Goal: Information Seeking & Learning: Understand process/instructions

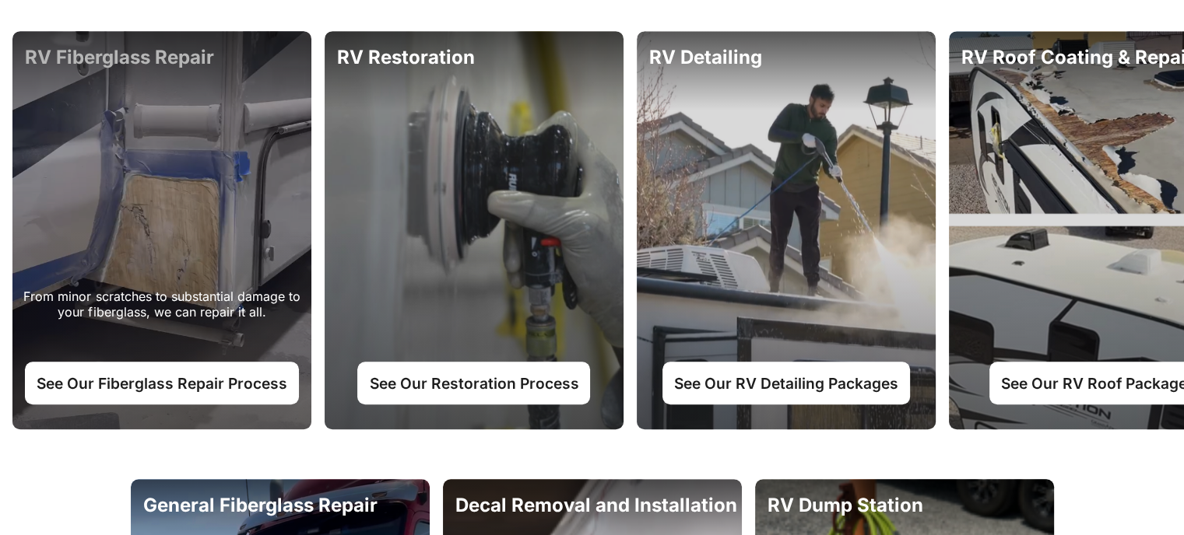
scroll to position [856, 0]
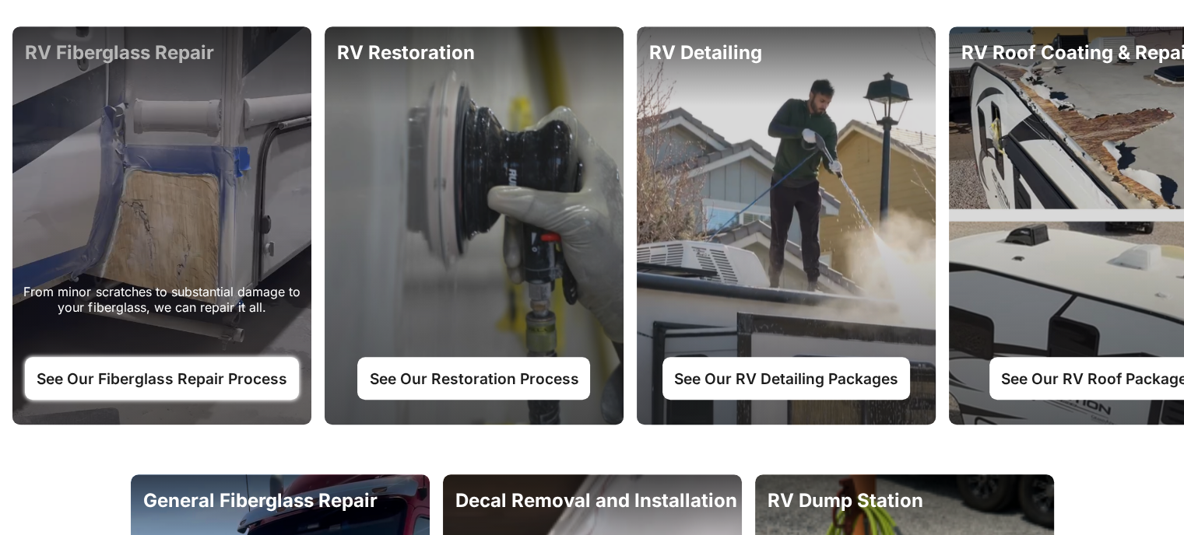
click at [178, 382] on link "See Our Fiberglass Repair Process" at bounding box center [162, 378] width 274 height 42
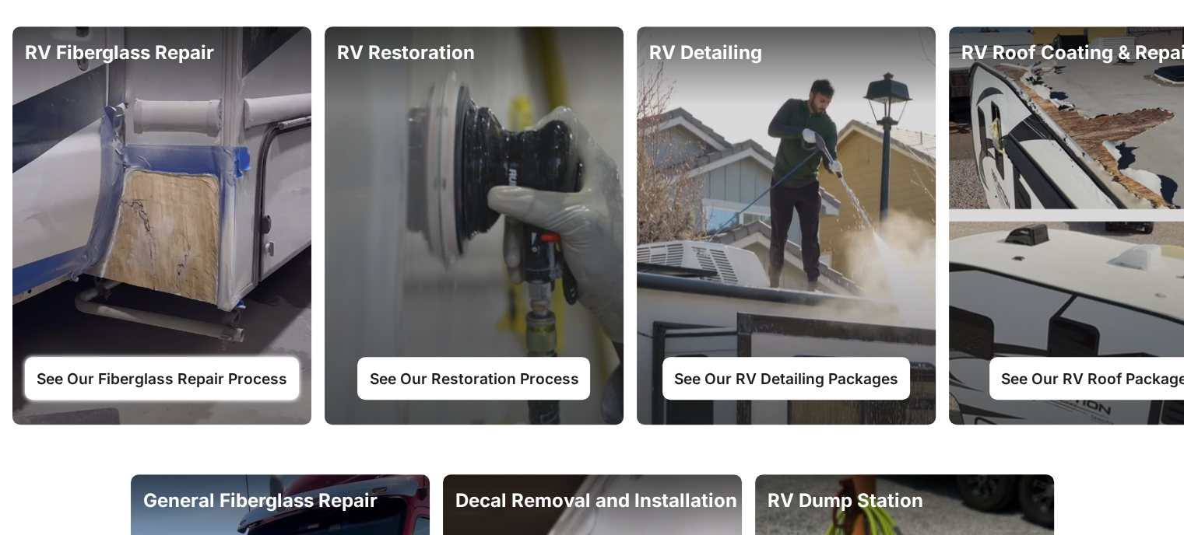
scroll to position [0, 0]
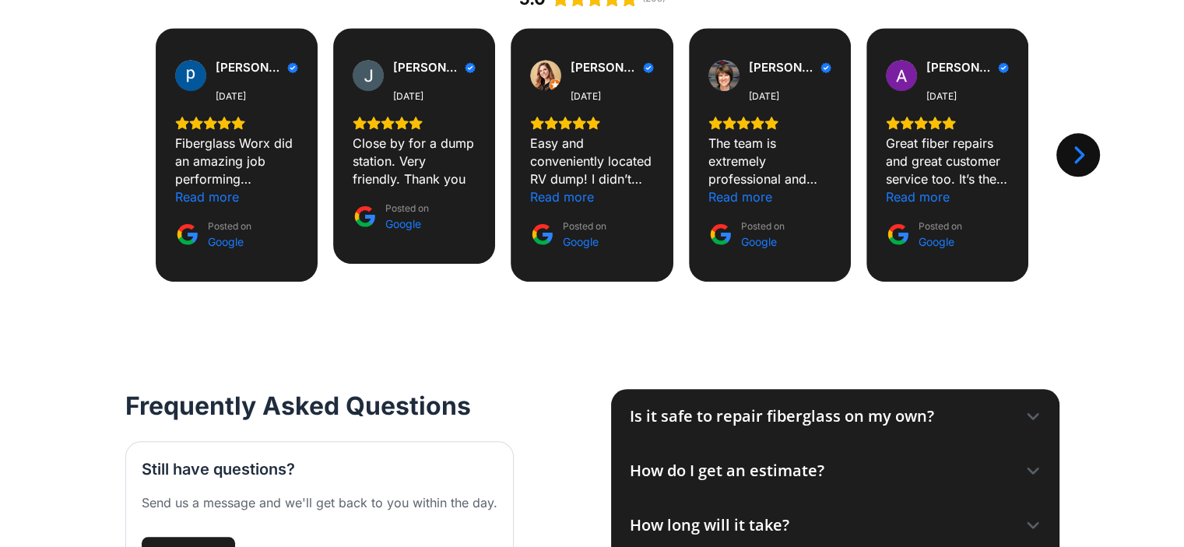
scroll to position [1634, 0]
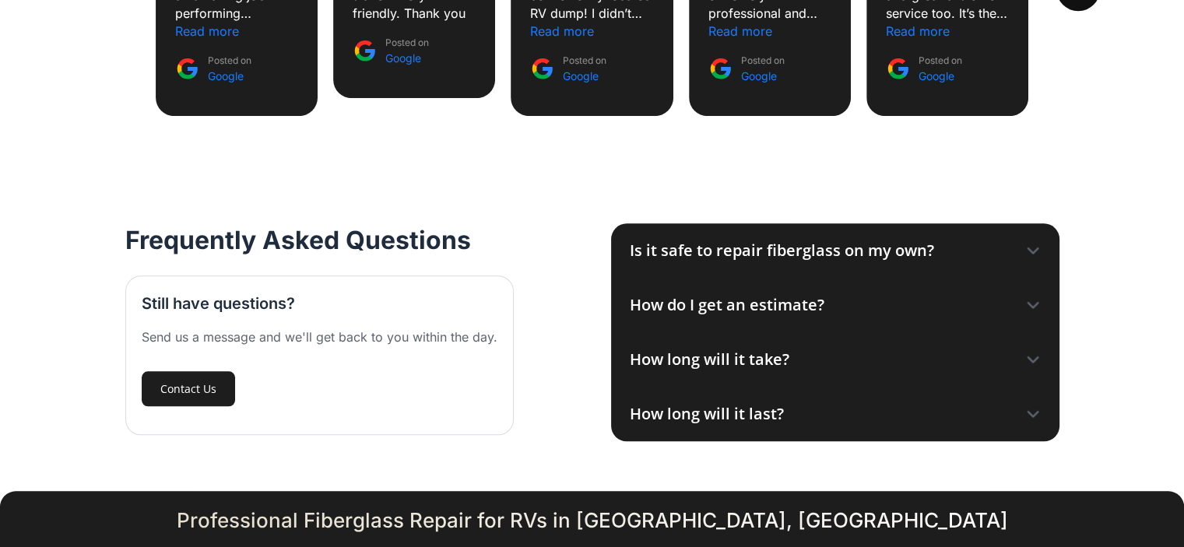
click at [1033, 250] on icon at bounding box center [1032, 250] width 10 height 5
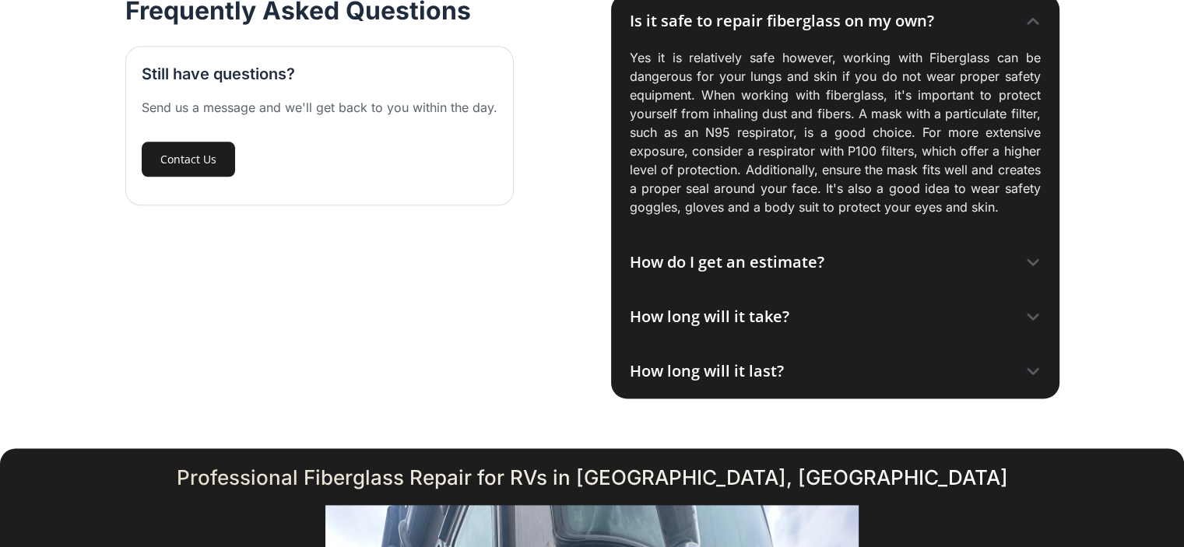
scroll to position [1868, 0]
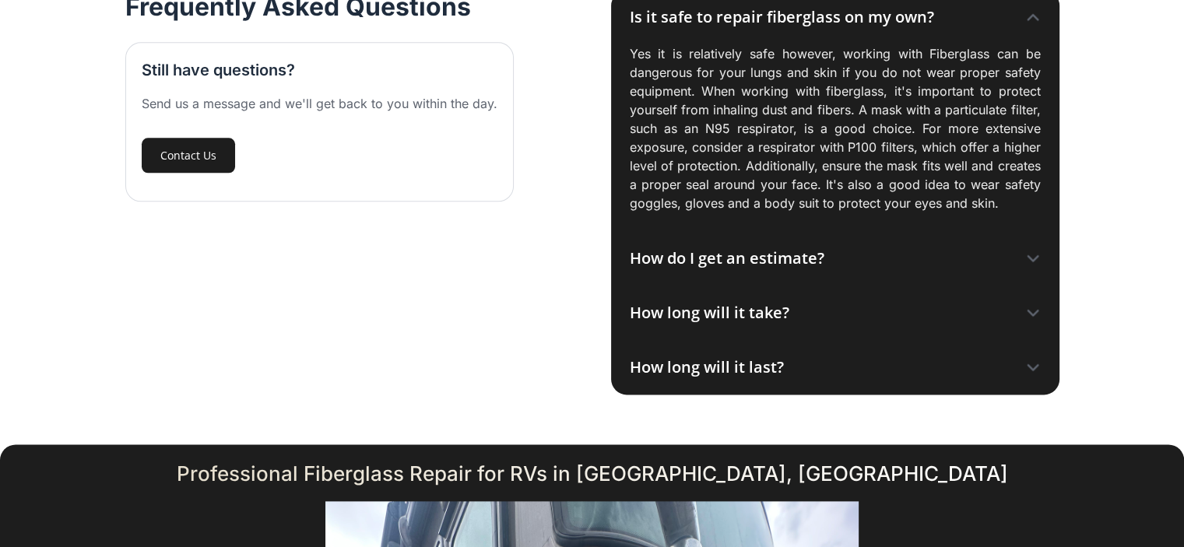
click at [1030, 254] on icon at bounding box center [1033, 259] width 16 height 16
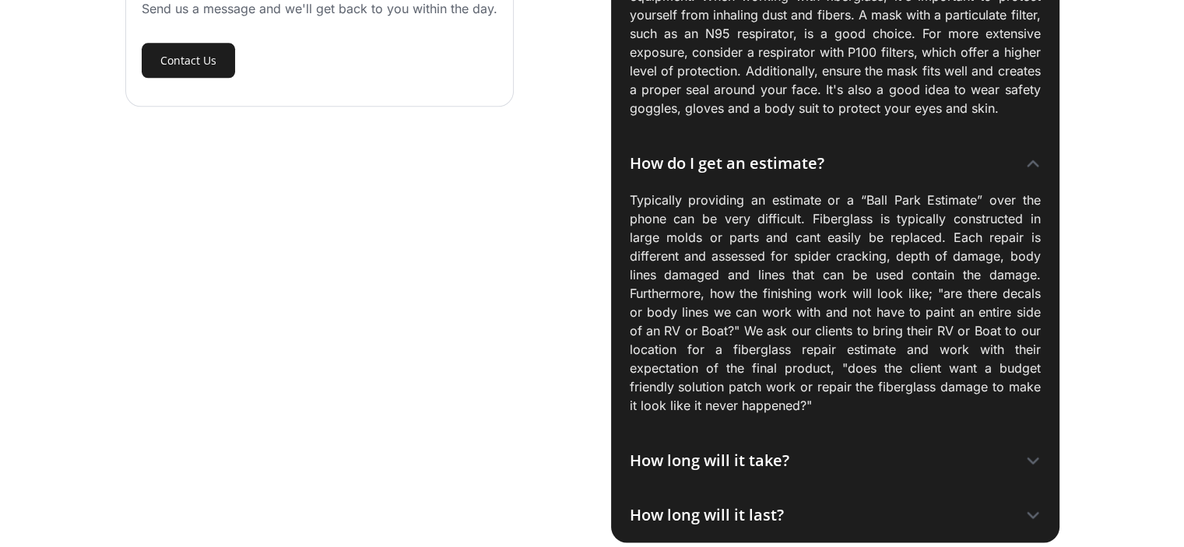
scroll to position [2179, 0]
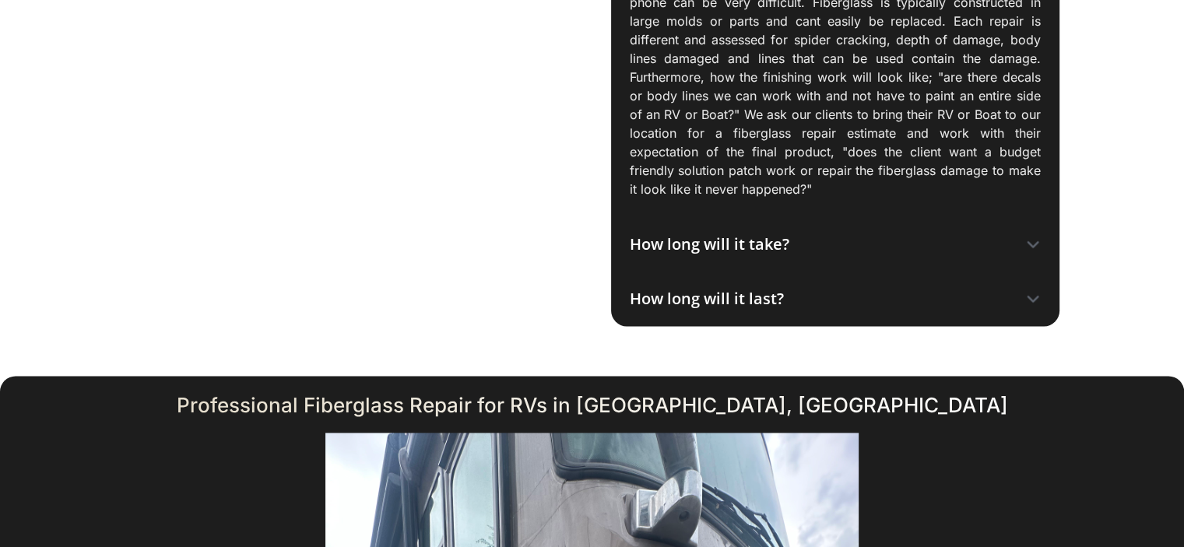
click at [1035, 242] on icon at bounding box center [1032, 244] width 10 height 5
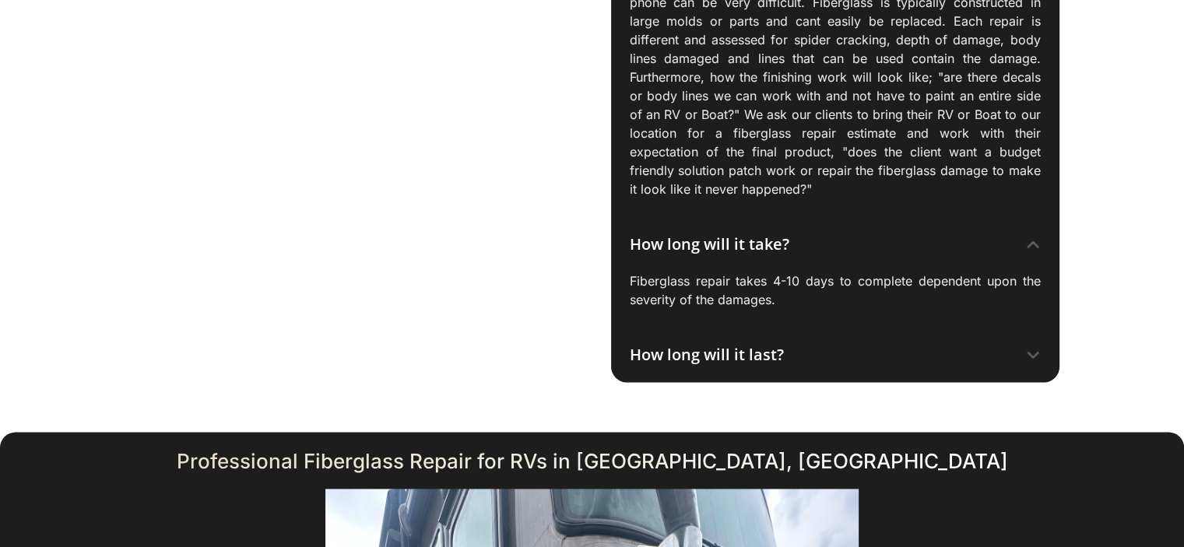
click at [1033, 354] on icon at bounding box center [1032, 354] width 10 height 5
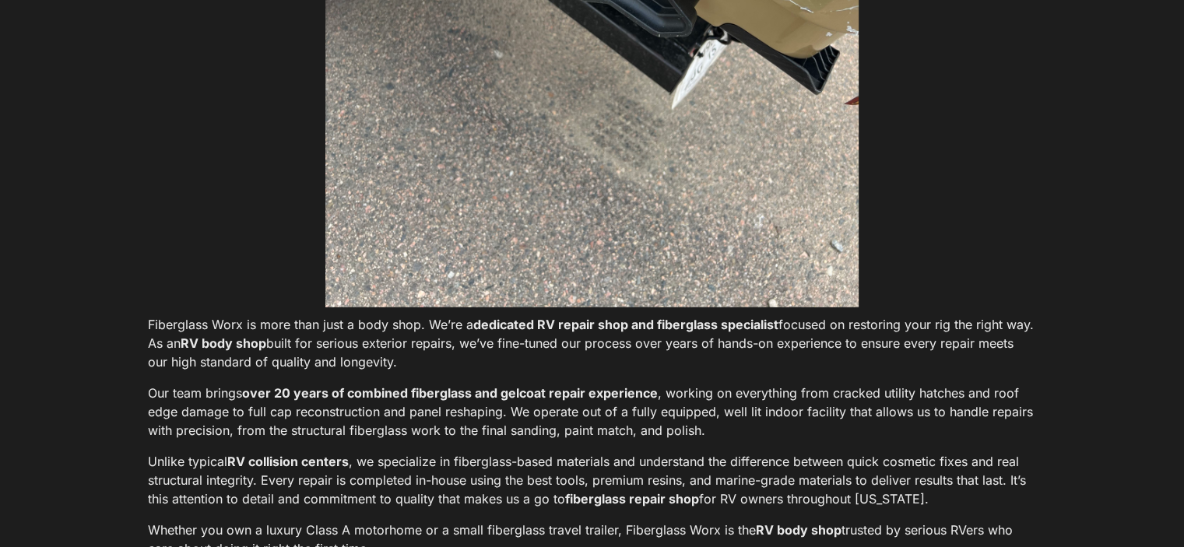
scroll to position [4358, 0]
